Goal: Information Seeking & Learning: Learn about a topic

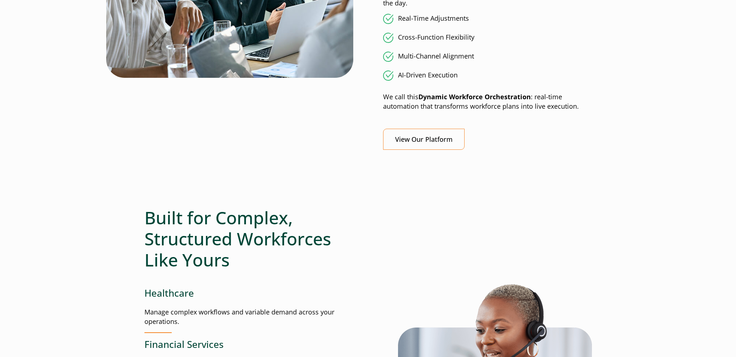
scroll to position [704, 0]
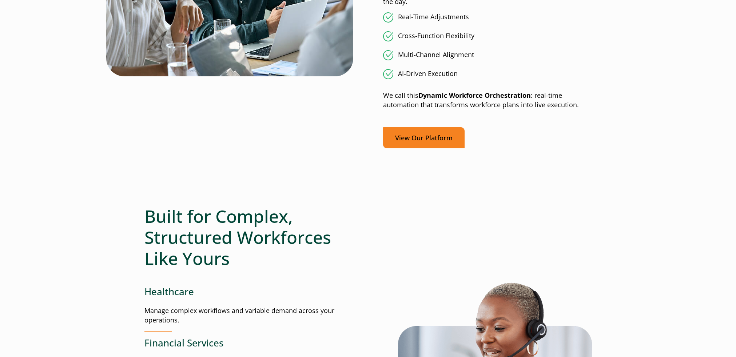
click at [422, 140] on link "View Our Platform" at bounding box center [424, 137] width 82 height 21
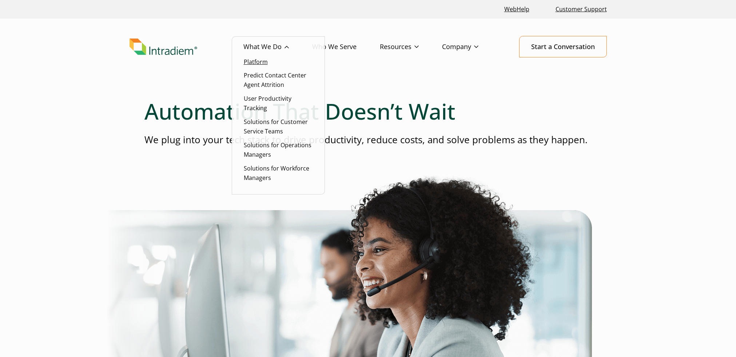
click at [261, 60] on link "Platform" at bounding box center [256, 62] width 24 height 8
click at [263, 82] on link "Predict Contact Center Agent Attrition" at bounding box center [275, 79] width 63 height 17
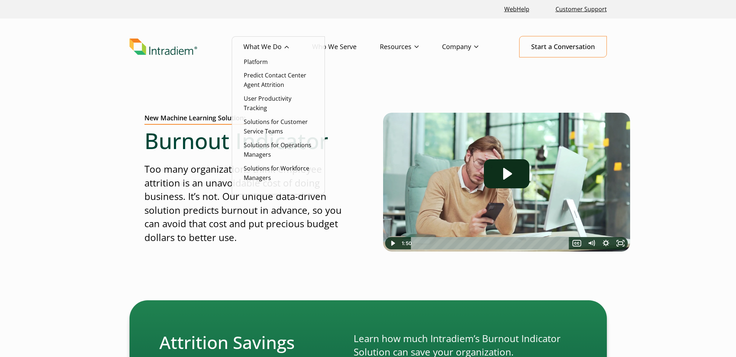
click at [282, 45] on link "What We Do" at bounding box center [277, 46] width 69 height 21
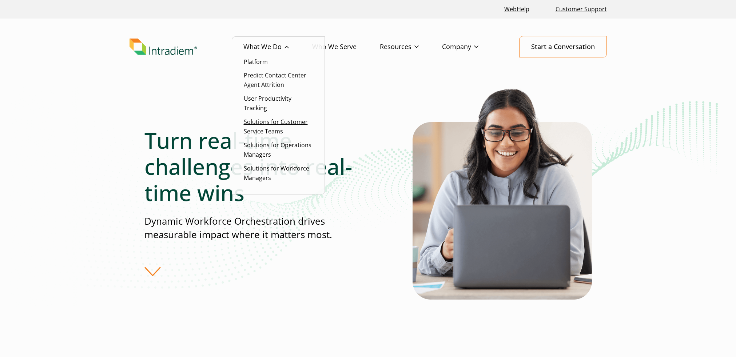
click at [264, 131] on link "Solutions for Customer Service Teams" at bounding box center [276, 126] width 64 height 17
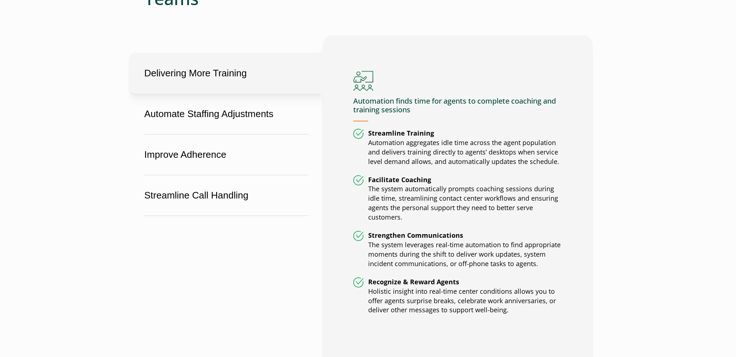
scroll to position [438, 0]
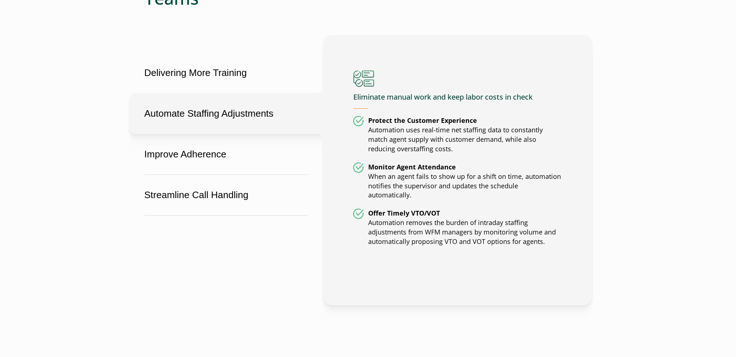
click at [254, 115] on button "Automate Staffing Adjustments" at bounding box center [227, 113] width 194 height 41
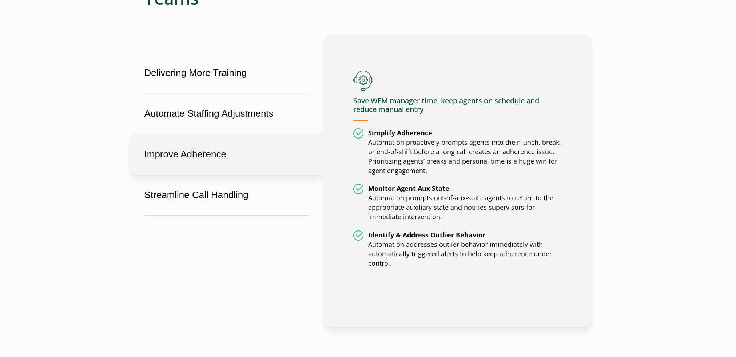
click at [244, 160] on button "Improve Adherence" at bounding box center [227, 154] width 194 height 41
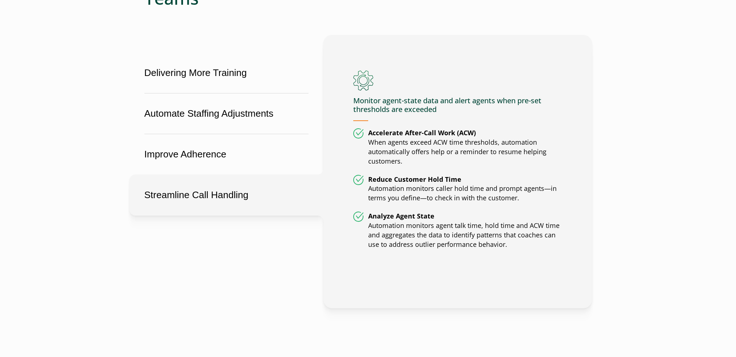
click at [237, 202] on button "Streamline Call Handling" at bounding box center [227, 195] width 194 height 41
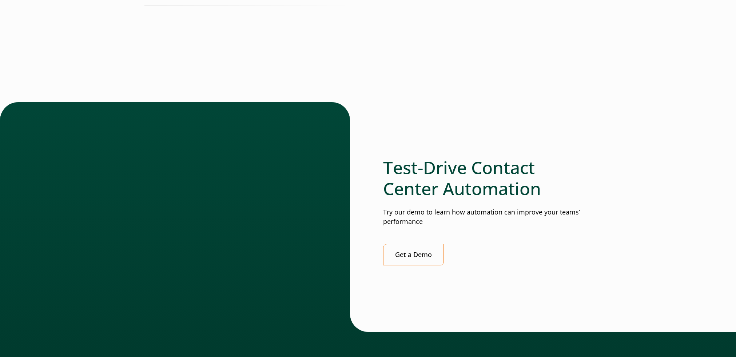
scroll to position [1803, 0]
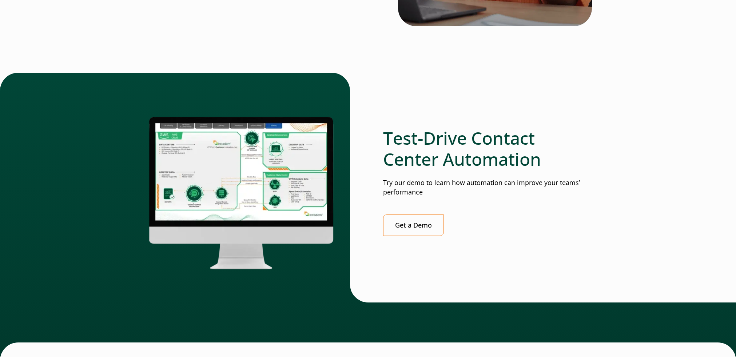
click at [273, 207] on img at bounding box center [241, 191] width 194 height 166
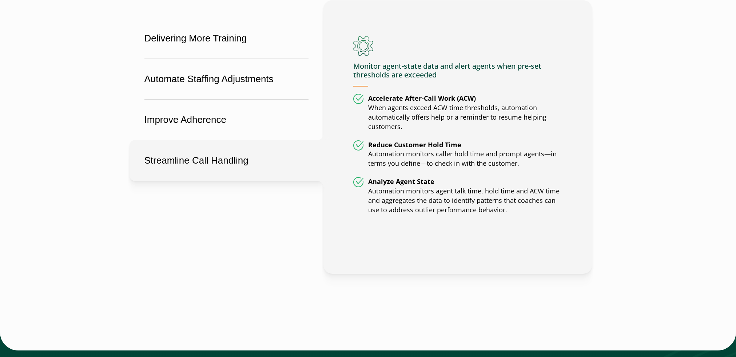
scroll to position [0, 0]
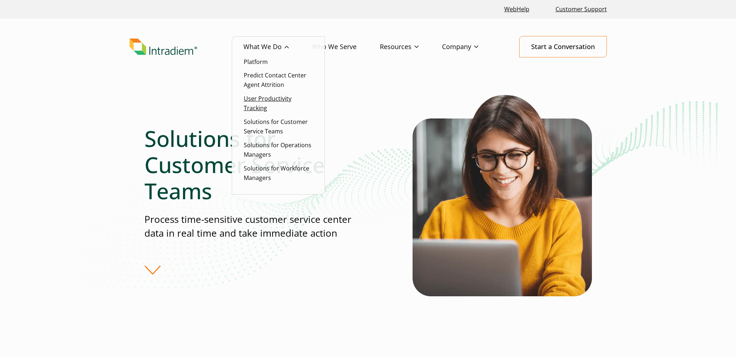
click at [262, 102] on link "User Productivity Tracking" at bounding box center [268, 103] width 48 height 17
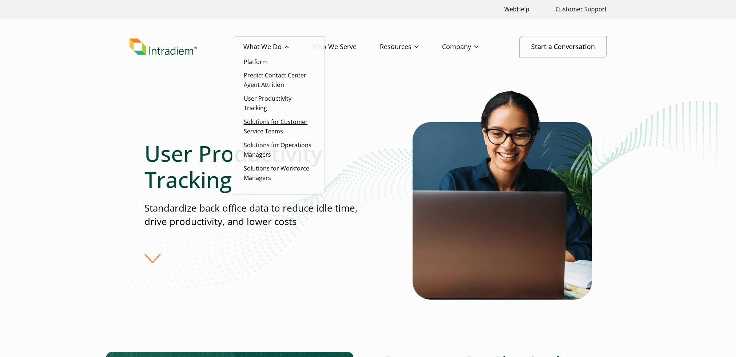
click at [266, 132] on link "Solutions for Customer Service Teams" at bounding box center [276, 126] width 64 height 17
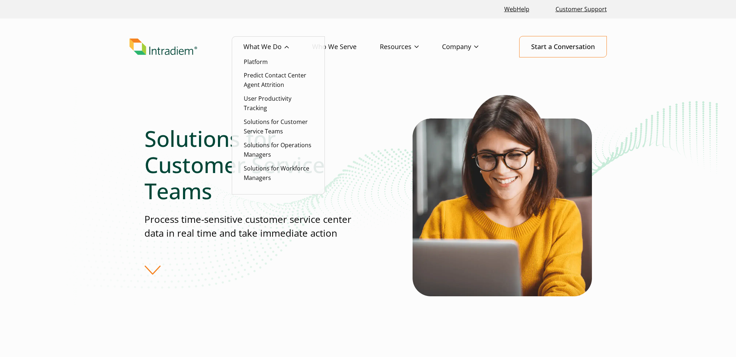
click at [260, 150] on li "Solutions for Operations Managers" at bounding box center [278, 149] width 69 height 19
click at [261, 146] on link "Solutions for Operations Managers" at bounding box center [278, 149] width 68 height 17
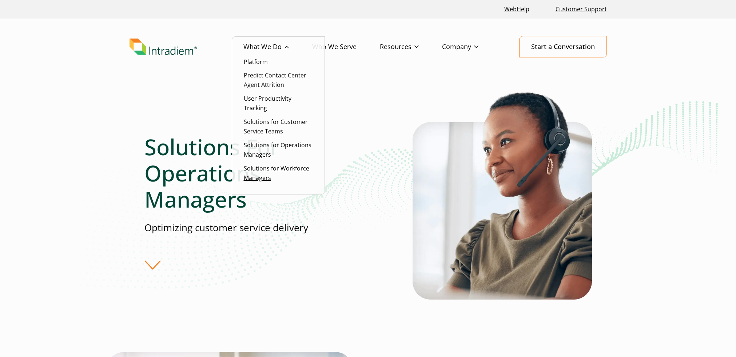
click at [253, 175] on link "Solutions for Workforce Managers" at bounding box center [276, 172] width 65 height 17
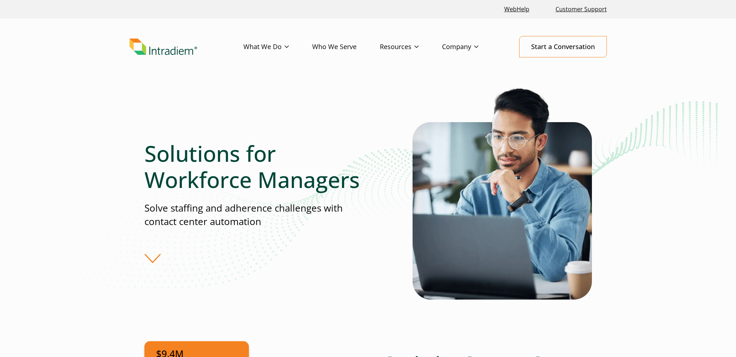
click at [167, 54] on img "Link to homepage of Intradiem" at bounding box center [164, 47] width 68 height 17
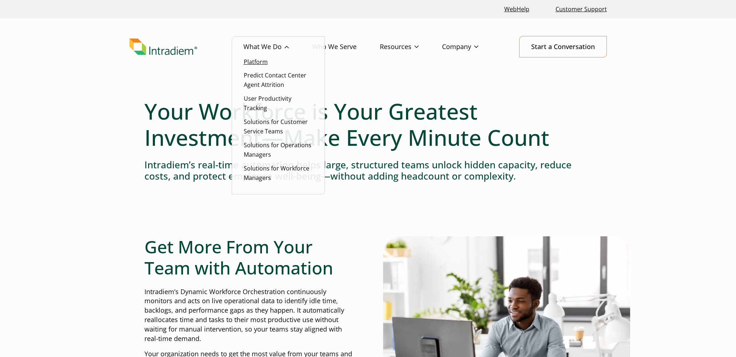
click at [261, 63] on link "Platform" at bounding box center [256, 62] width 24 height 8
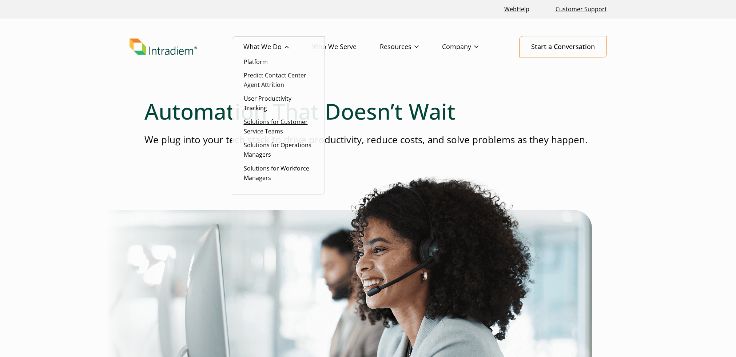
click at [271, 120] on link "Solutions for Customer Service Teams" at bounding box center [276, 126] width 64 height 17
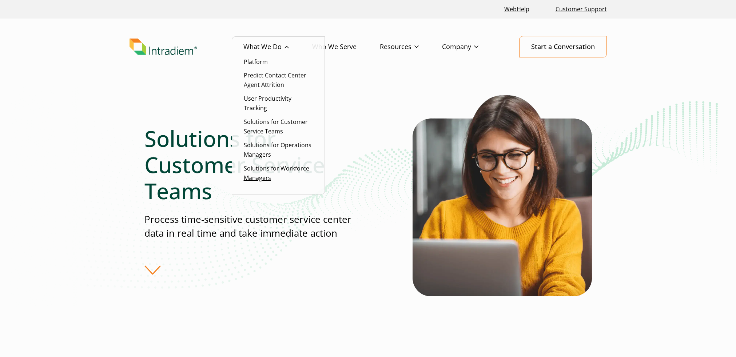
click at [261, 179] on link "Solutions for Workforce Managers" at bounding box center [276, 172] width 65 height 17
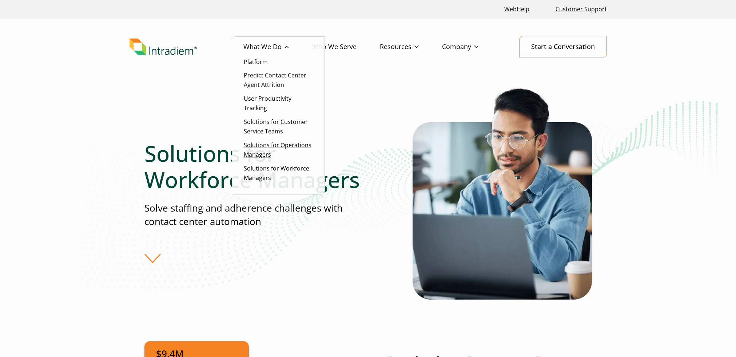
click at [259, 151] on link "Solutions for Operations Managers" at bounding box center [278, 149] width 68 height 17
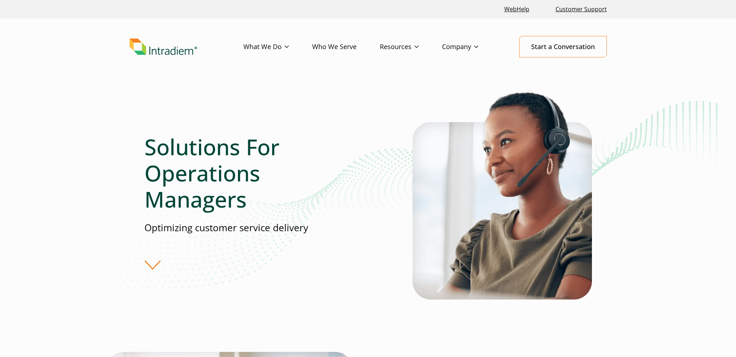
click at [261, 178] on h1 "Solutions For Operations Managers" at bounding box center [255, 173] width 223 height 79
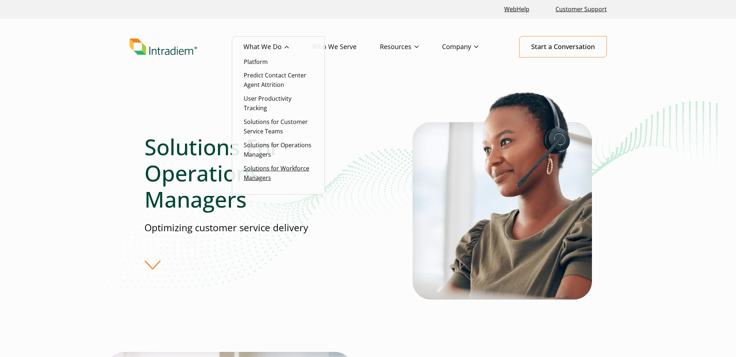
click at [260, 176] on link "Solutions for Workforce Managers" at bounding box center [276, 172] width 65 height 17
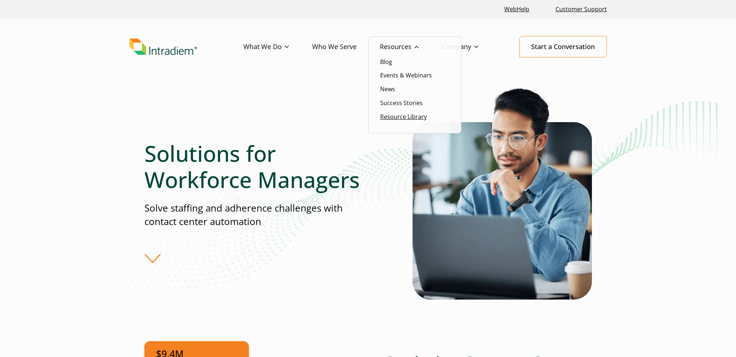
click at [408, 118] on link "Resource Library" at bounding box center [403, 117] width 47 height 8
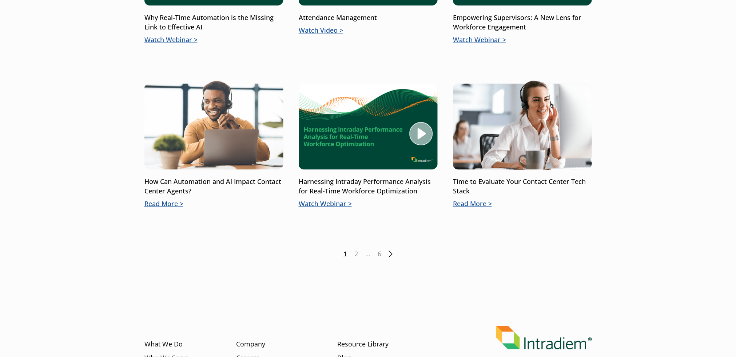
scroll to position [952, 0]
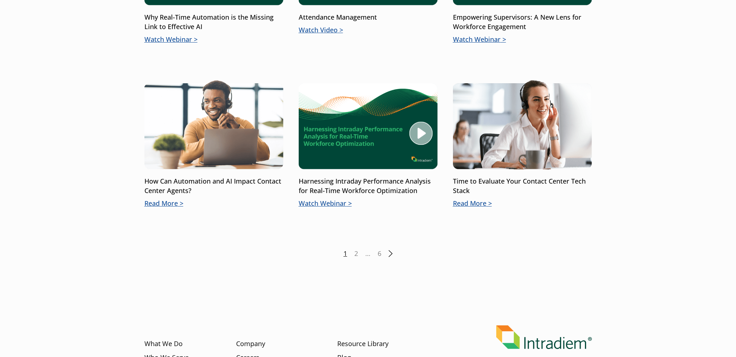
click at [391, 255] on link "Next" at bounding box center [391, 253] width 4 height 7
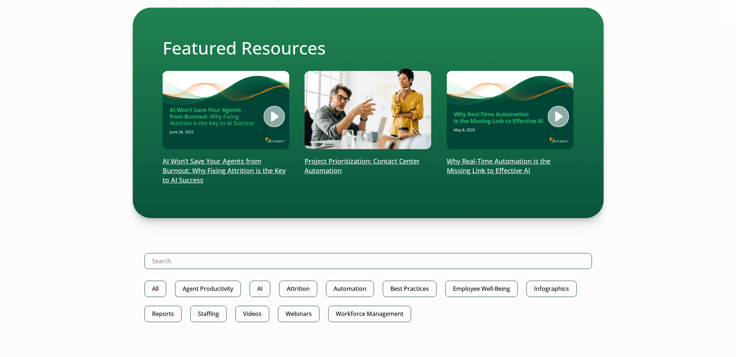
scroll to position [162, 0]
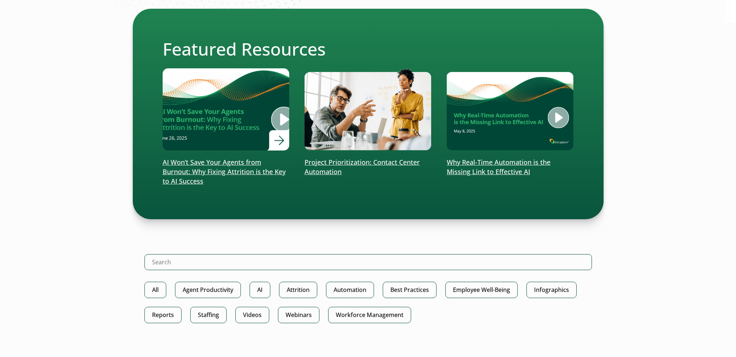
click at [211, 141] on img at bounding box center [226, 109] width 152 height 99
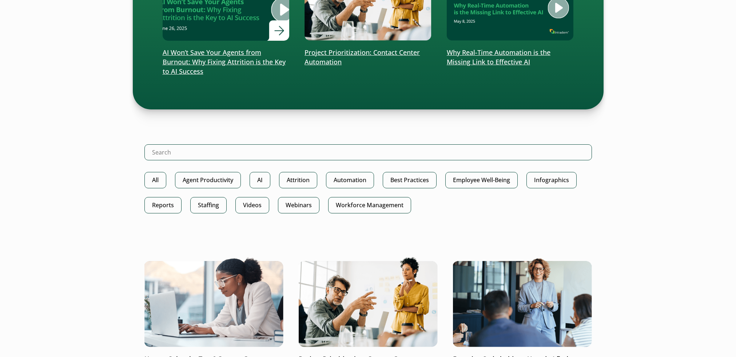
scroll to position [0, 0]
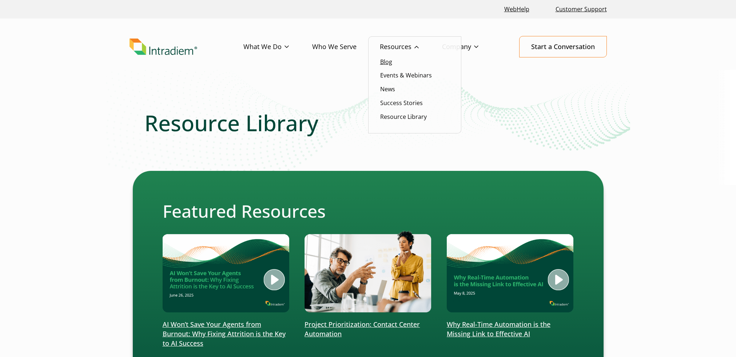
click at [386, 63] on link "Blog" at bounding box center [386, 62] width 12 height 8
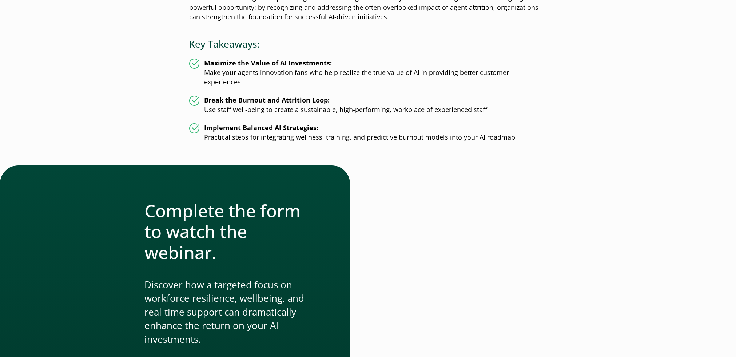
scroll to position [239, 0]
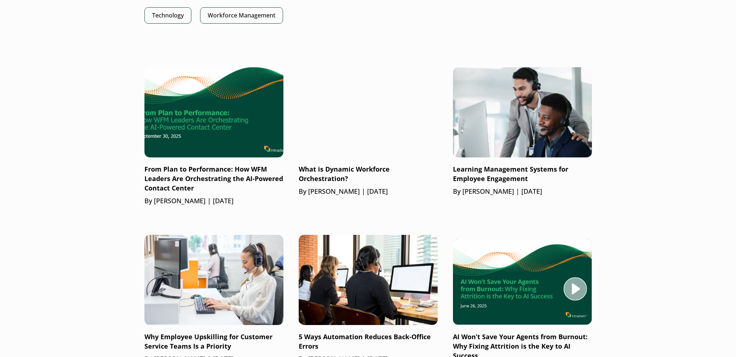
scroll to position [454, 0]
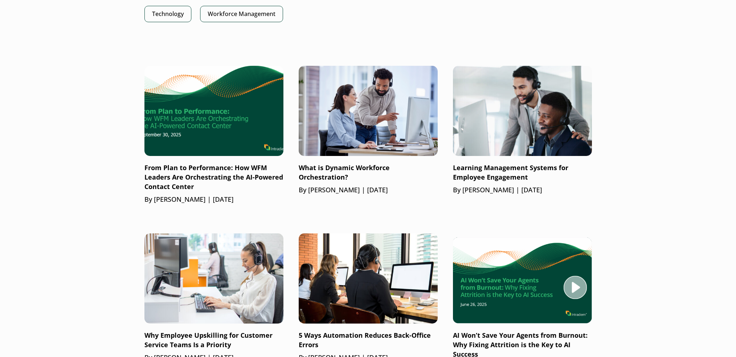
click at [397, 128] on img at bounding box center [368, 111] width 139 height 90
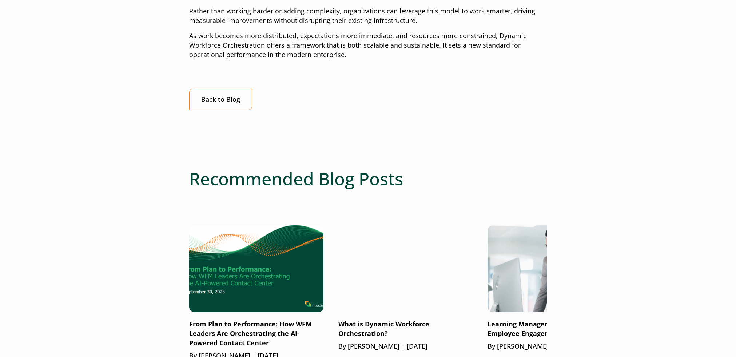
scroll to position [1406, 0]
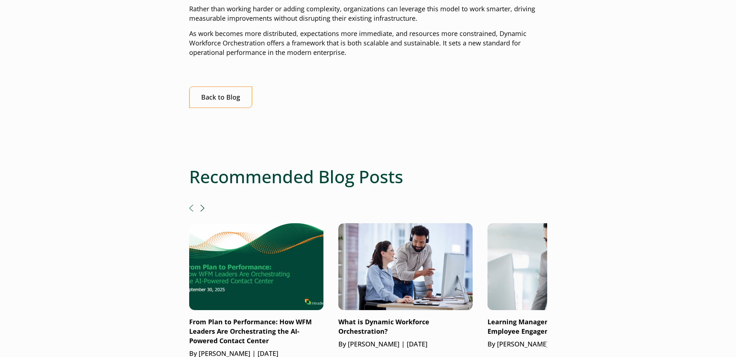
click at [518, 261] on img at bounding box center [554, 266] width 161 height 105
